Goal: Check status: Check status

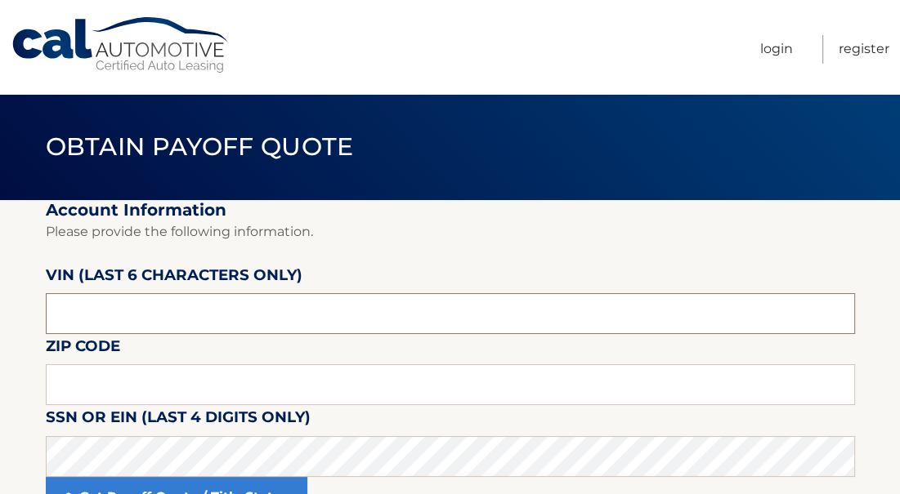
drag, startPoint x: 167, startPoint y: 292, endPoint x: -28, endPoint y: 291, distance: 194.5
click at [0, 291] on html "Cal Automotive Menu Login Register Obtain Payoff Quote" at bounding box center [450, 247] width 900 height 494
type input "3*****"
type input "316405"
click at [801, 217] on fieldset "Account Information Please provide the following information. [PERSON_NAME] (la…" at bounding box center [450, 368] width 809 height 337
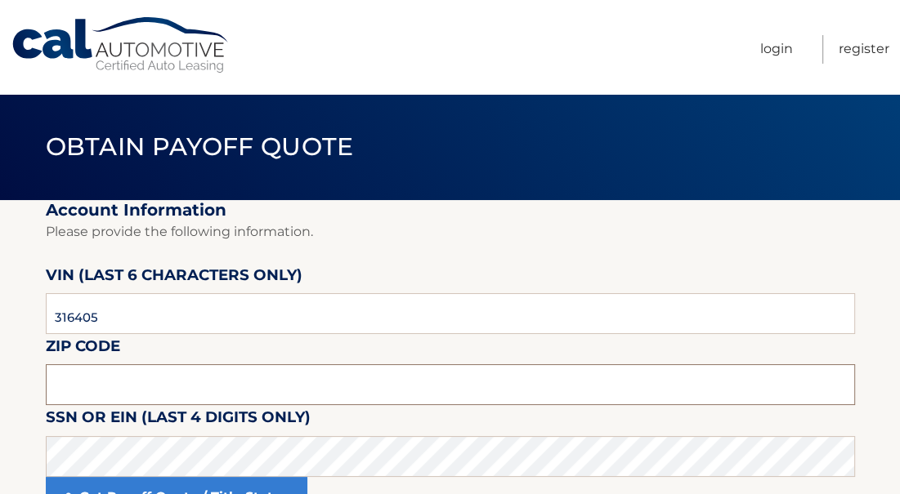
drag, startPoint x: 216, startPoint y: 355, endPoint x: 199, endPoint y: 355, distance: 16.3
click at [216, 364] on input "text" at bounding box center [450, 384] width 809 height 41
type input "33913"
drag, startPoint x: 148, startPoint y: 301, endPoint x: -30, endPoint y: 294, distance: 178.3
click at [0, 294] on html "Cal Automotive Menu Login Register Obtain Payoff Quote 316405" at bounding box center [450, 247] width 900 height 494
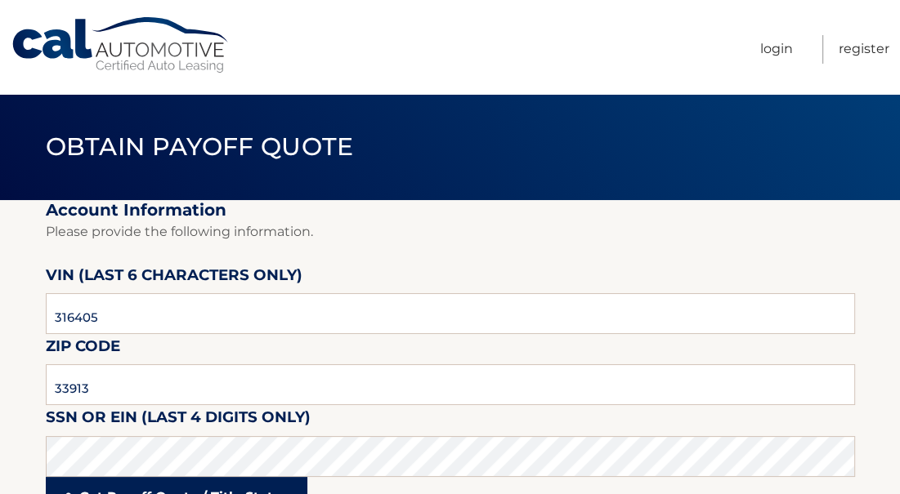
click at [141, 477] on link "Get Payoff Quote / Title Status" at bounding box center [176, 497] width 261 height 41
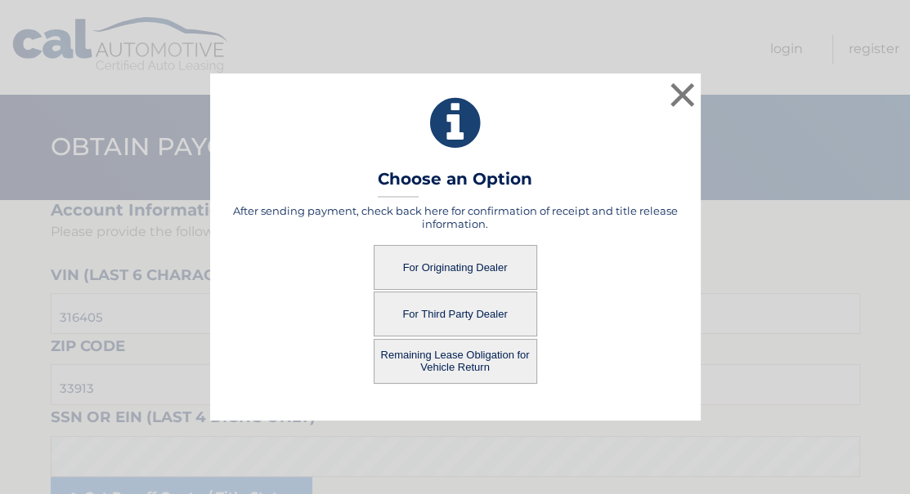
click at [492, 310] on button "For Third Party Dealer" at bounding box center [454, 314] width 163 height 45
click at [481, 314] on button "For Third Party Dealer" at bounding box center [454, 314] width 163 height 45
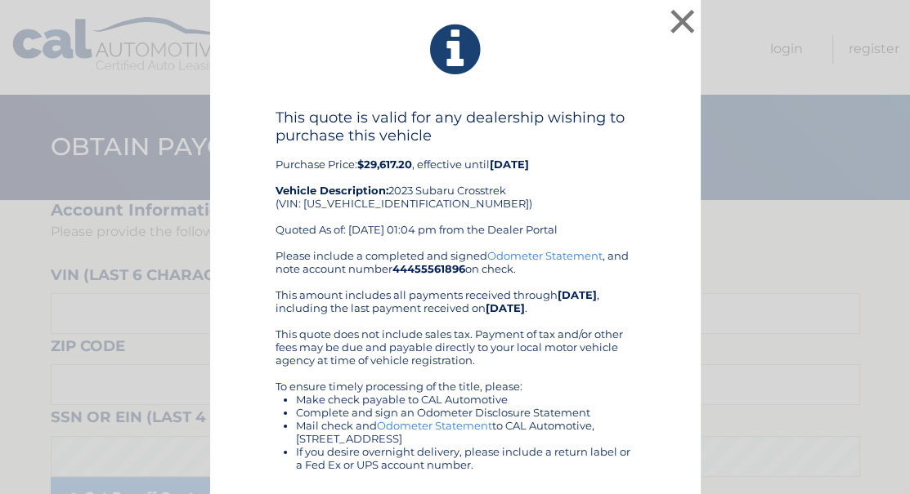
click at [461, 310] on div "Please include a completed and signed Odometer Statement , and note account num…" at bounding box center [455, 425] width 360 height 353
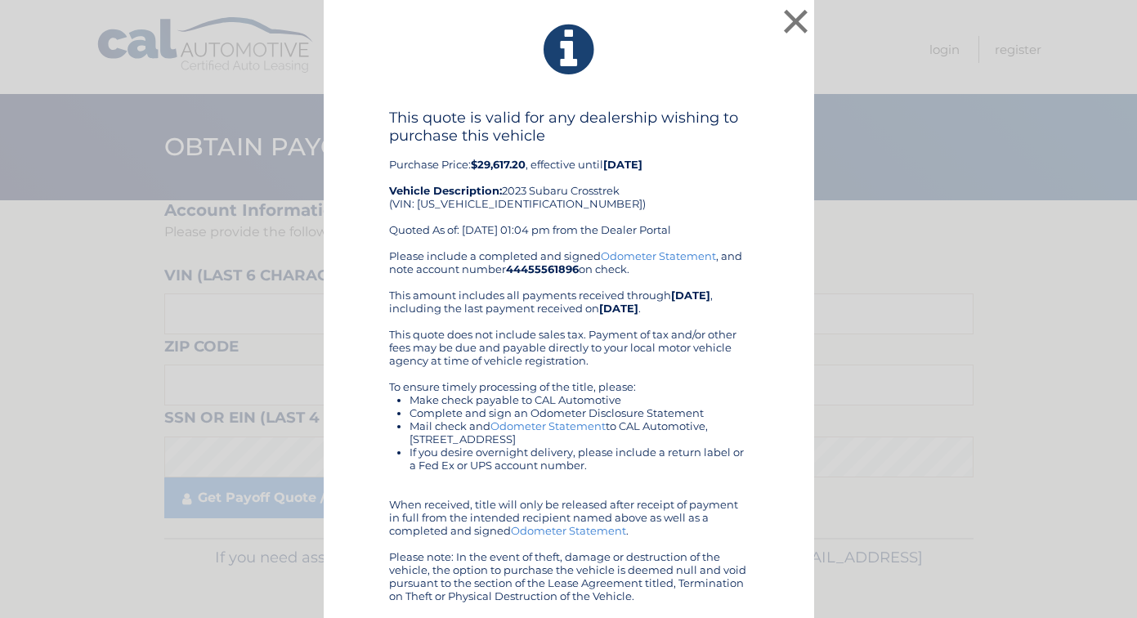
click at [899, 311] on div "× This quote is valid for any dealership wishing to purchase this vehicle Purch…" at bounding box center [569, 311] width 1124 height 623
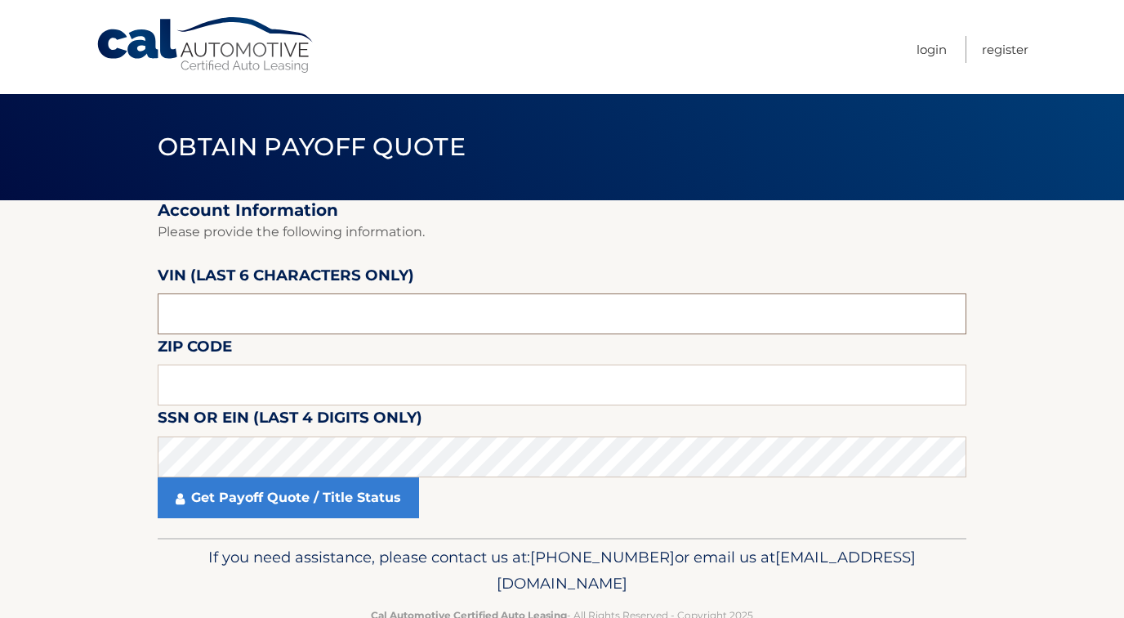
click at [270, 293] on input "text" at bounding box center [562, 313] width 809 height 41
